Goal: Check status: Check status

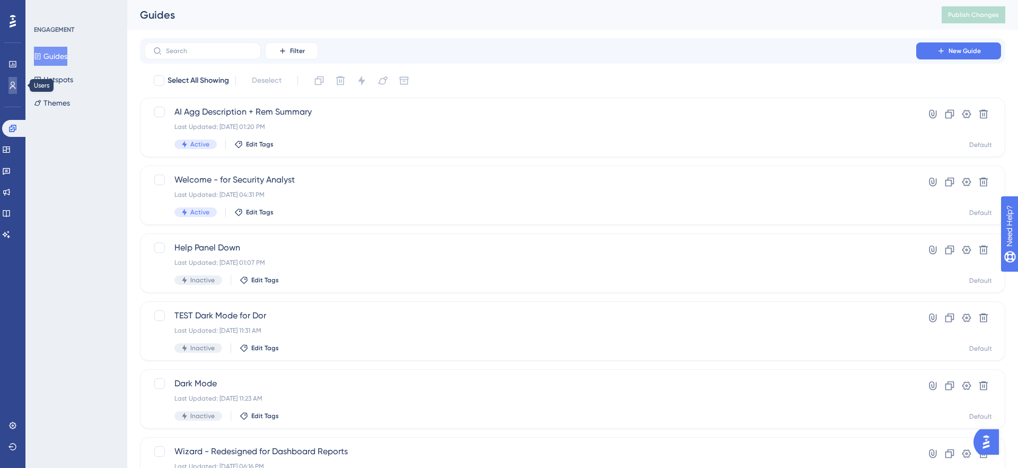
click at [0, 0] on icon at bounding box center [0, 0] width 0 height 0
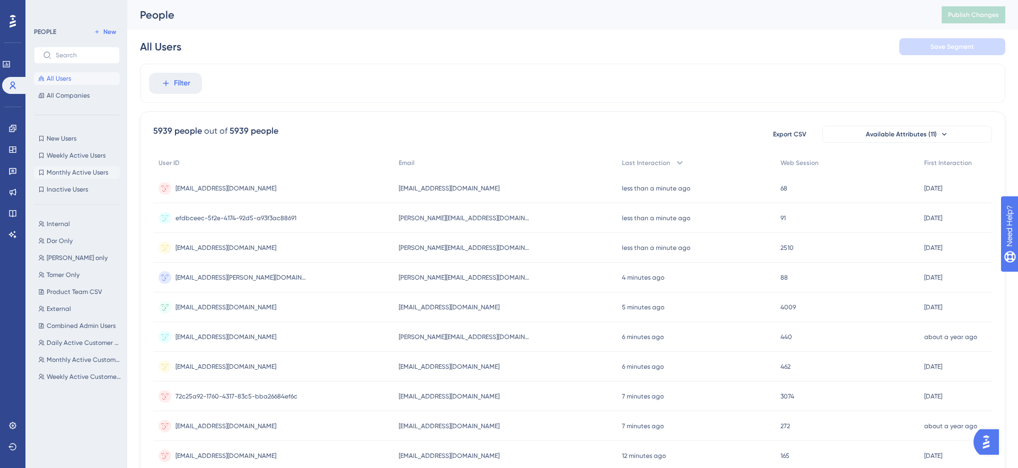
click at [71, 170] on span "Monthly Active Users" at bounding box center [77, 172] width 61 height 8
click at [58, 78] on span "All Users" at bounding box center [59, 78] width 24 height 8
click at [75, 91] on button "All Companies" at bounding box center [77, 95] width 86 height 13
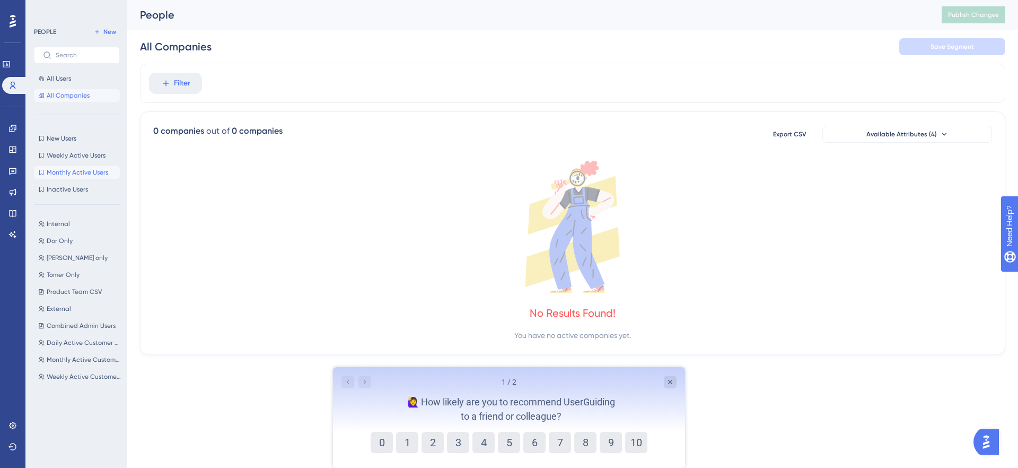
click at [62, 174] on span "Monthly Active Users" at bounding box center [77, 172] width 61 height 8
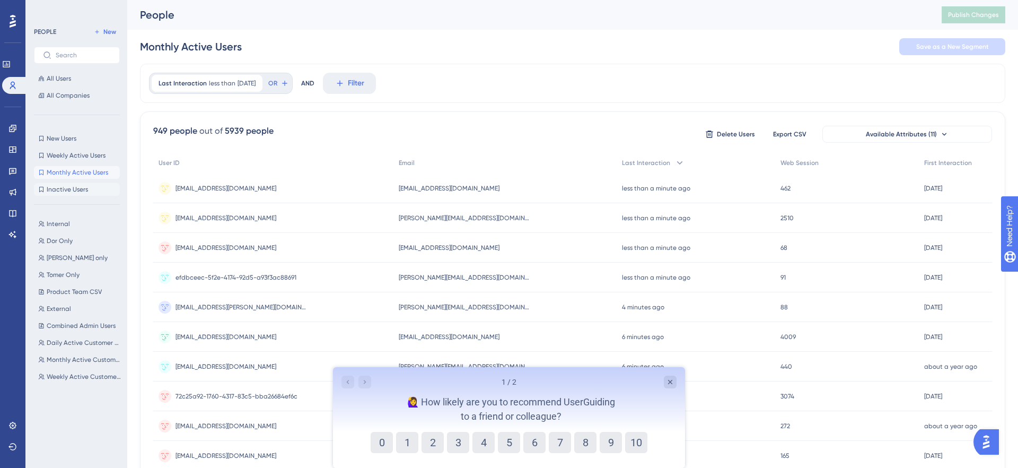
click at [65, 193] on span "Inactive Users" at bounding box center [67, 189] width 41 height 8
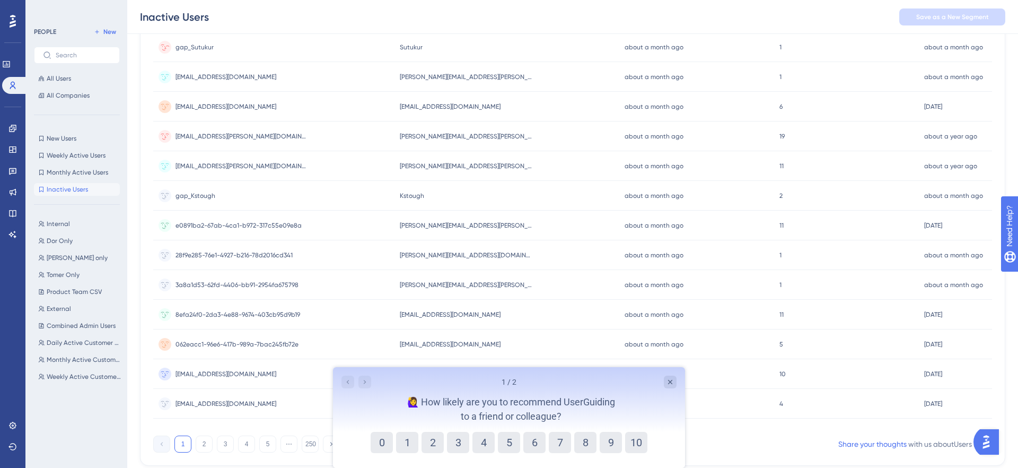
scroll to position [385, 0]
